Goal: Check status

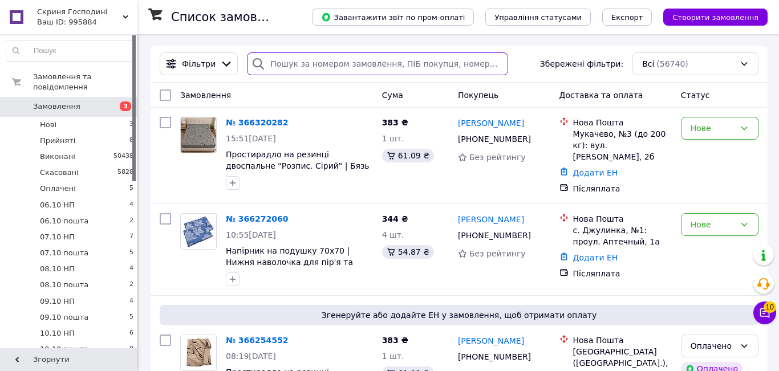
click at [284, 64] on input "search" at bounding box center [377, 63] width 261 height 23
click at [273, 62] on input "search" at bounding box center [377, 63] width 261 height 23
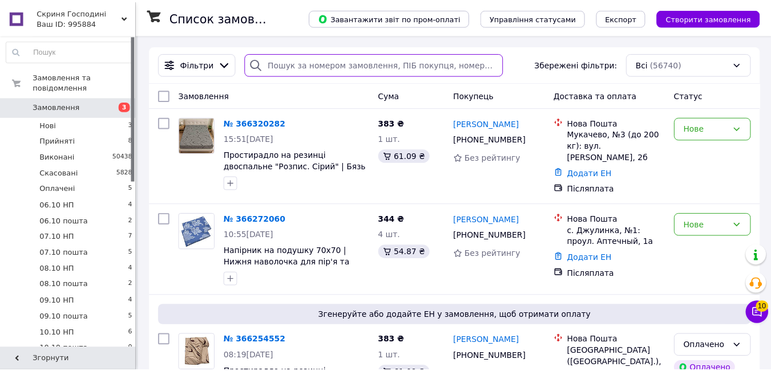
paste input "20451240829705"
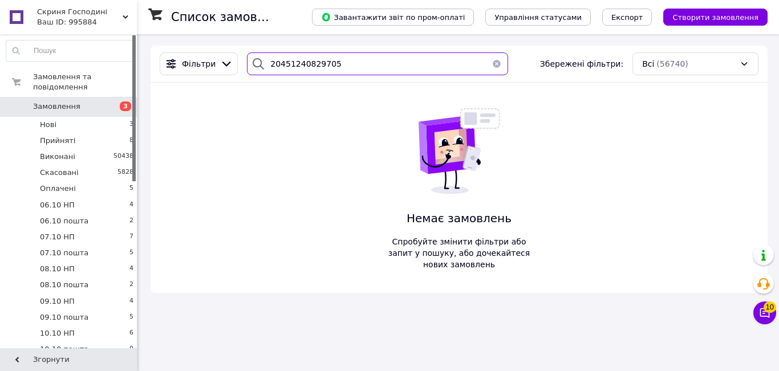
drag, startPoint x: 266, startPoint y: 60, endPoint x: 369, endPoint y: 75, distance: 103.8
click at [369, 75] on input "20451240829705" at bounding box center [377, 63] width 261 height 23
paste input "5668671"
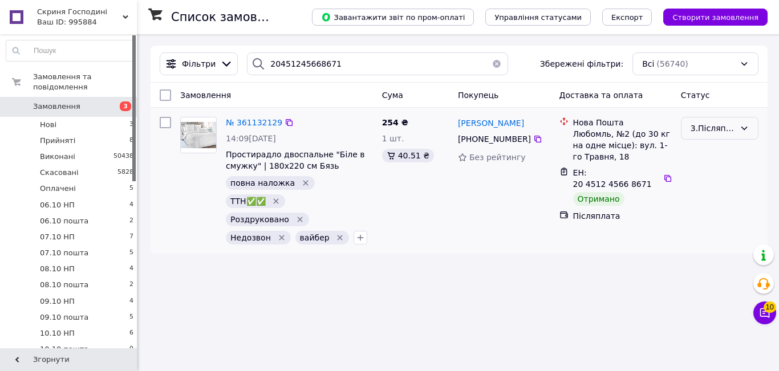
click at [744, 128] on icon at bounding box center [744, 128] width 9 height 9
click at [703, 171] on li "Виконано" at bounding box center [720, 174] width 76 height 21
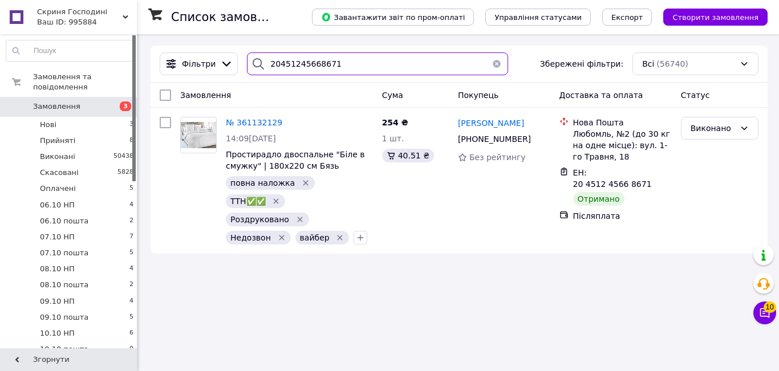
drag, startPoint x: 338, startPoint y: 65, endPoint x: 260, endPoint y: 62, distance: 77.7
click at [260, 62] on div "20451245668671" at bounding box center [377, 63] width 261 height 23
paste input "6525993"
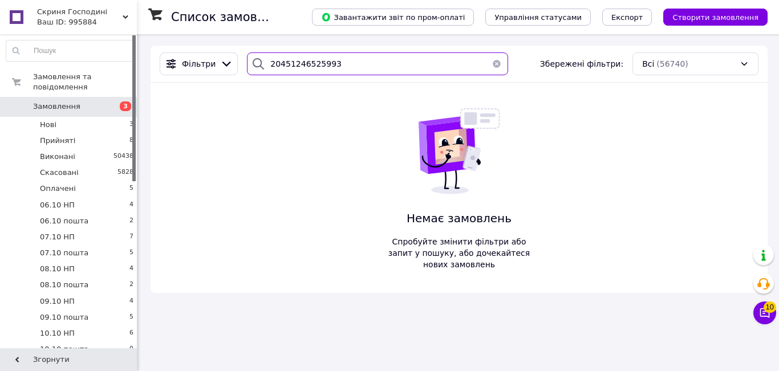
drag, startPoint x: 333, startPoint y: 63, endPoint x: 264, endPoint y: 63, distance: 68.5
click at [264, 63] on div "20451246525993" at bounding box center [377, 63] width 261 height 23
paste input "7336148"
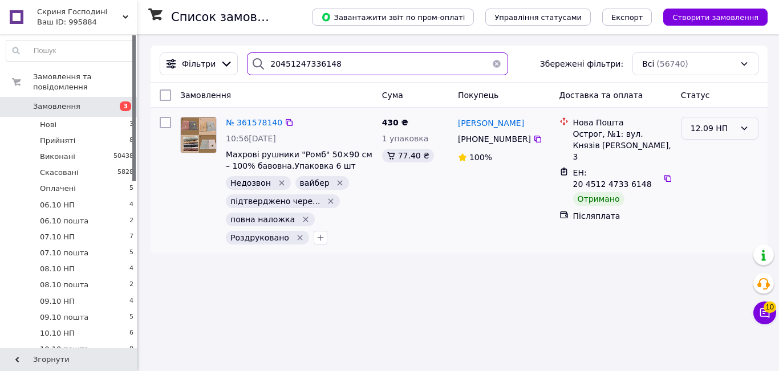
type input "20451247336148"
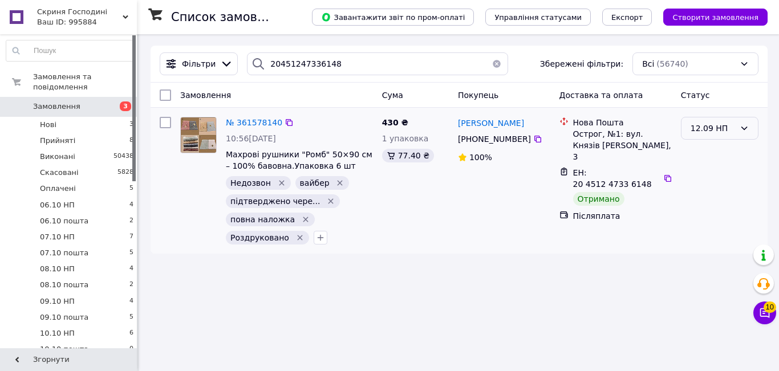
click at [747, 128] on icon at bounding box center [745, 128] width 6 height 3
click at [708, 175] on li "Виконано" at bounding box center [720, 174] width 76 height 21
